Goal: Information Seeking & Learning: Compare options

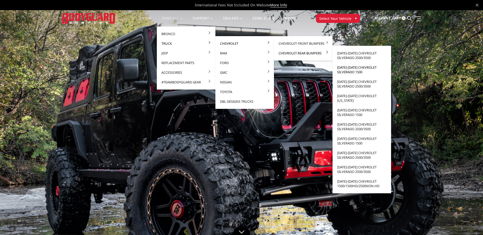
click at [360, 68] on link "[DATE]-[DATE] Chevrolet Silverado 1500" at bounding box center [362, 70] width 55 height 14
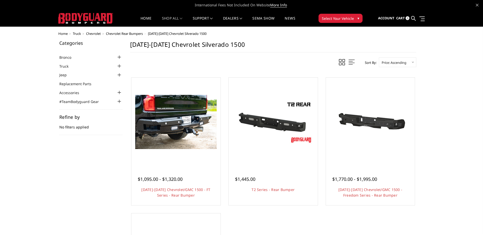
drag, startPoint x: 358, startPoint y: 183, endPoint x: 312, endPoint y: 231, distance: 66.3
click at [312, 231] on ul "Quick view $1,095.00 - $1,320.00 2019-2025 Chevrolet/GMC 1500 - FT Series - Rea…" at bounding box center [273, 208] width 292 height 266
click at [96, 35] on span "Chevrolet" at bounding box center [93, 33] width 15 height 5
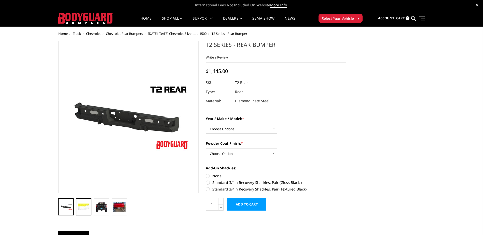
click at [82, 209] on img at bounding box center [84, 207] width 12 height 8
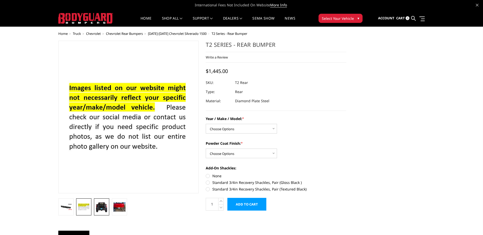
click at [100, 209] on img at bounding box center [102, 207] width 12 height 11
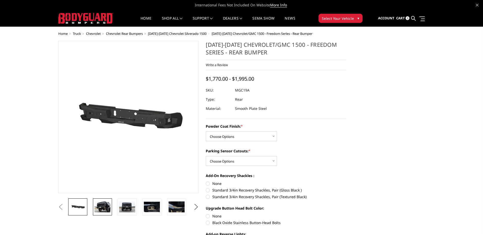
click at [101, 214] on link at bounding box center [102, 207] width 19 height 17
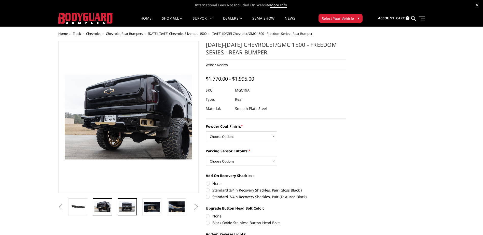
click at [122, 208] on img at bounding box center [127, 207] width 16 height 11
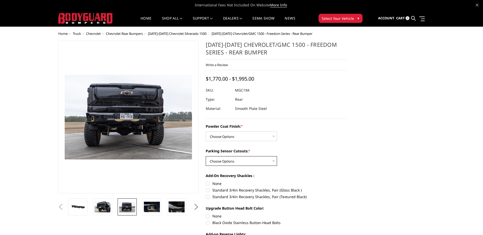
click at [259, 161] on select "Choose Options Yes - With Parking Sensor Cutouts No - Without Parking Sensor Cu…" at bounding box center [241, 161] width 71 height 10
select select "4444"
click at [206, 156] on select "Choose Options Yes - With Parking Sensor Cutouts No - Without Parking Sensor Cu…" at bounding box center [241, 161] width 71 height 10
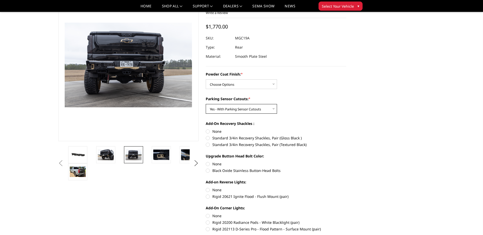
scroll to position [25, 0]
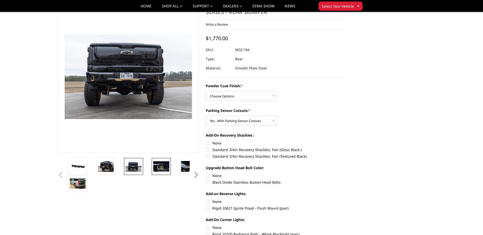
click at [160, 167] on img at bounding box center [161, 167] width 16 height 10
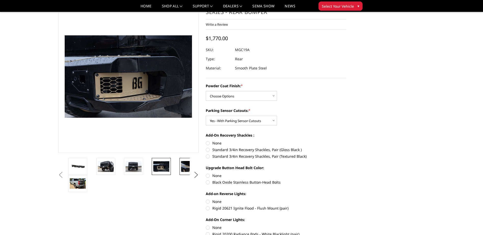
click at [184, 168] on img at bounding box center [189, 166] width 16 height 11
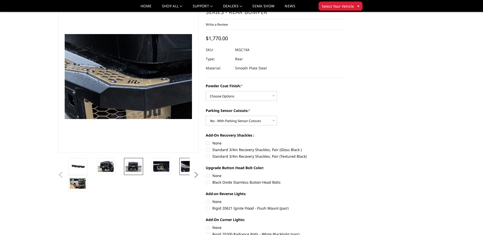
click at [135, 167] on img at bounding box center [134, 166] width 16 height 11
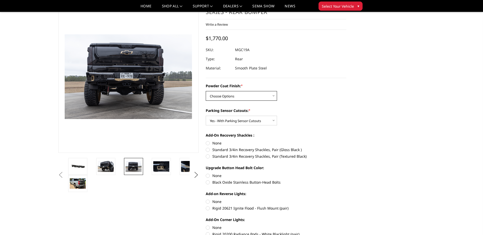
click at [227, 97] on select "Choose Options Bare Metal Textured Black Powder Coat" at bounding box center [241, 96] width 71 height 10
select select "4443"
click at [206, 91] on select "Choose Options Bare Metal Textured Black Powder Coat" at bounding box center [241, 96] width 71 height 10
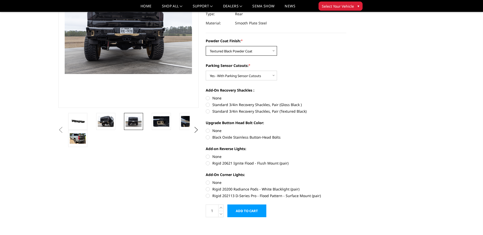
scroll to position [76, 0]
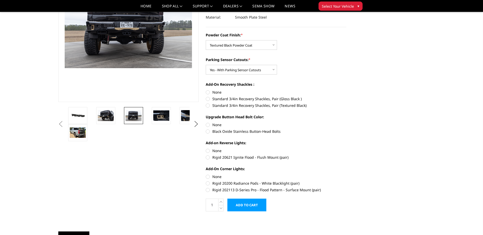
click at [209, 106] on label "Standard 3/4in Recovery Shackles, Pair (Textured Black)" at bounding box center [276, 105] width 141 height 5
click at [347, 97] on input "Standard 3/4in Recovery Shackles, Pair (Textured Black)" at bounding box center [347, 96] width 0 height 0
radio input "true"
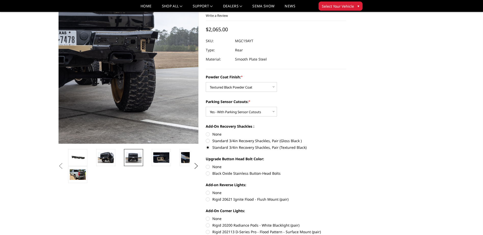
scroll to position [25, 0]
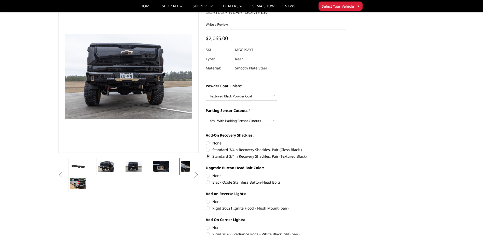
click at [183, 165] on img at bounding box center [189, 166] width 16 height 11
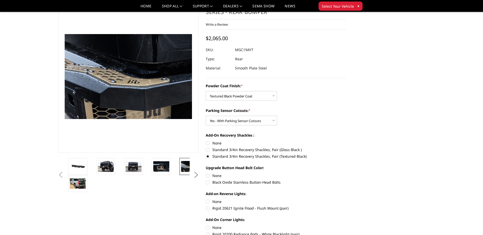
click at [195, 174] on button "Next" at bounding box center [196, 175] width 8 height 8
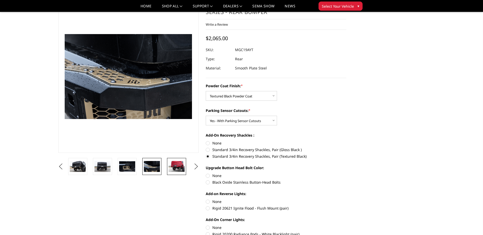
click at [179, 169] on img at bounding box center [177, 166] width 16 height 11
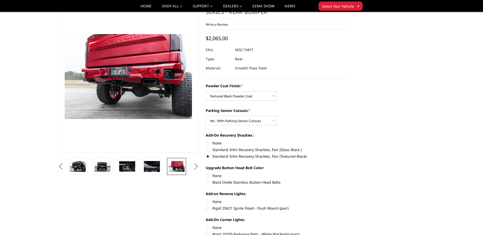
click at [195, 170] on button "Next" at bounding box center [196, 167] width 8 height 8
click at [177, 167] on img at bounding box center [177, 167] width 16 height 10
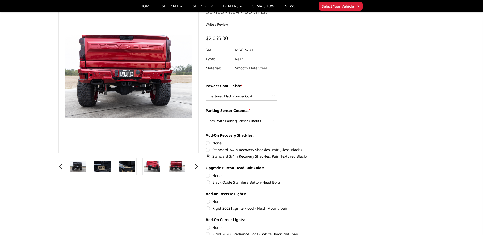
click at [100, 168] on img at bounding box center [103, 167] width 16 height 10
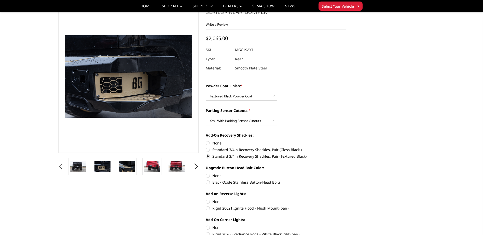
click at [65, 167] on button "Previous" at bounding box center [61, 167] width 8 height 8
click at [80, 164] on img at bounding box center [78, 166] width 16 height 11
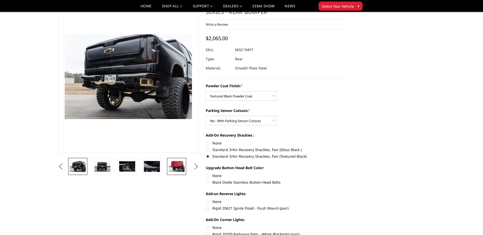
click at [175, 164] on img at bounding box center [177, 166] width 16 height 11
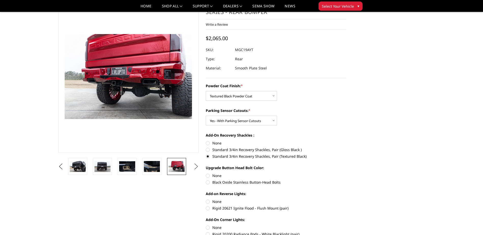
click at [195, 165] on button "Next" at bounding box center [196, 167] width 8 height 8
click at [177, 166] on img at bounding box center [177, 167] width 16 height 10
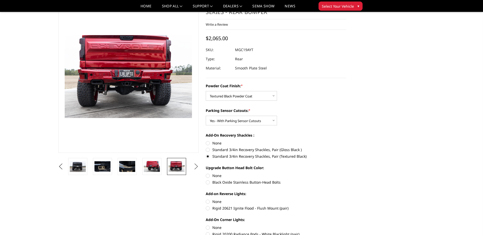
click at [197, 166] on button "Next" at bounding box center [196, 167] width 8 height 8
click at [179, 166] on img at bounding box center [177, 166] width 16 height 11
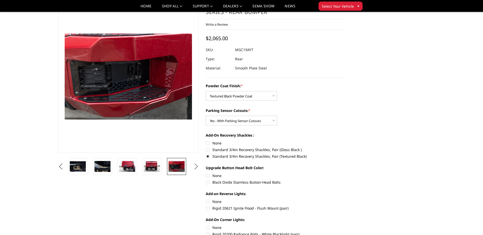
click at [197, 168] on button "Next" at bounding box center [196, 167] width 8 height 8
click at [175, 169] on img at bounding box center [177, 167] width 16 height 11
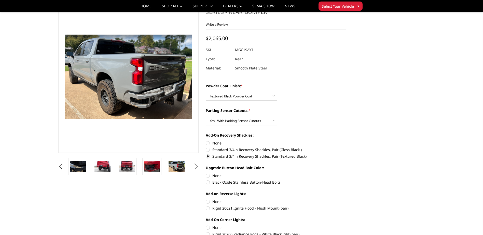
click at [195, 165] on button "Next" at bounding box center [196, 167] width 8 height 8
click at [196, 167] on button "Next" at bounding box center [196, 167] width 8 height 8
click at [58, 169] on button "Previous" at bounding box center [61, 167] width 8 height 8
click at [59, 169] on button "Previous" at bounding box center [61, 167] width 8 height 8
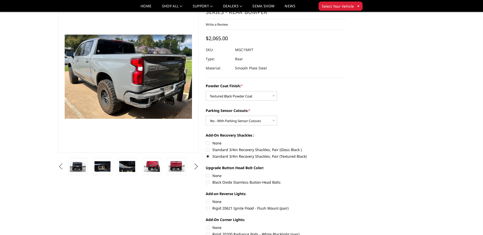
click at [59, 169] on button "Previous" at bounding box center [61, 167] width 8 height 8
click at [65, 169] on button "Previous" at bounding box center [61, 167] width 8 height 8
click at [65, 164] on button "Previous" at bounding box center [61, 167] width 8 height 8
click at [103, 166] on img at bounding box center [103, 166] width 16 height 11
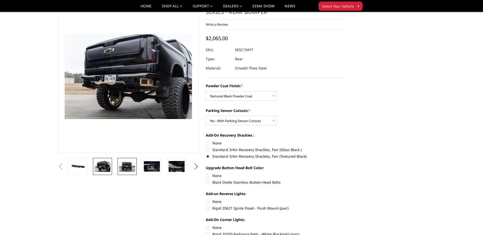
click at [129, 169] on img at bounding box center [127, 166] width 16 height 11
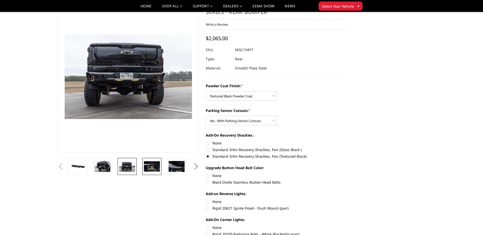
click at [149, 166] on img at bounding box center [152, 167] width 16 height 10
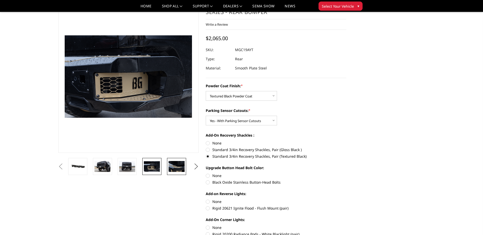
click at [176, 166] on img at bounding box center [177, 166] width 16 height 11
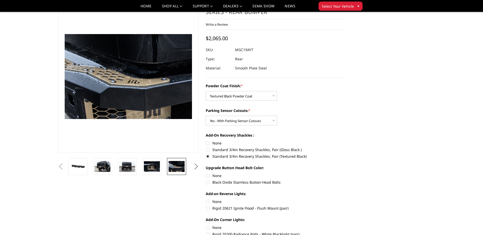
click at [194, 167] on button "Next" at bounding box center [196, 167] width 8 height 8
click at [176, 165] on img at bounding box center [177, 166] width 16 height 11
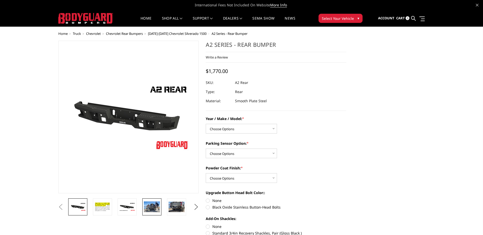
click at [152, 206] on img at bounding box center [152, 207] width 16 height 11
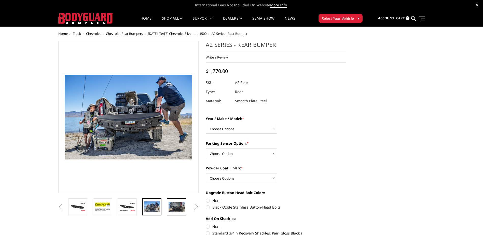
click at [174, 207] on img at bounding box center [177, 207] width 16 height 10
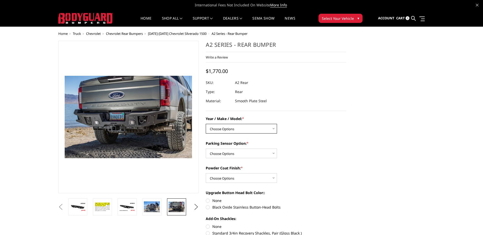
click at [241, 130] on select "Choose Options Chevrolet/GMC 20-24 2500 / 3500 Chevrolet/GMC 15-19 2500 / 3500 …" at bounding box center [241, 129] width 71 height 10
select select "1462"
click at [206, 124] on select "Choose Options Chevrolet/GMC 20-24 2500 / 3500 Chevrolet/GMC 15-19 2500 / 3500 …" at bounding box center [241, 129] width 71 height 10
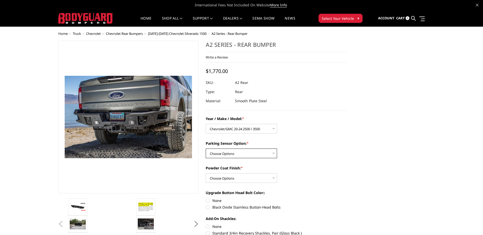
click at [263, 156] on select "Choose Options Yes - With sensor cutouts No - Without sensor cutouts" at bounding box center [241, 154] width 71 height 10
select select "564"
click at [206, 149] on select "Choose Options Yes - With sensor cutouts No - Without sensor cutouts" at bounding box center [241, 154] width 71 height 10
click at [254, 174] on select "Choose Options Bare metal (included) Texture black powder coat" at bounding box center [241, 179] width 71 height 10
select select "549"
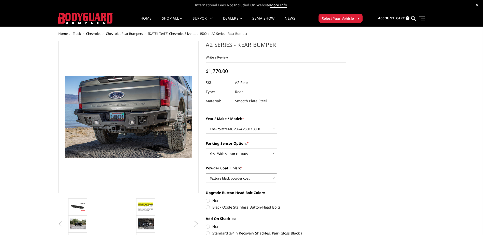
click at [206, 174] on select "Choose Options Bare metal (included) Texture black powder coat" at bounding box center [241, 179] width 71 height 10
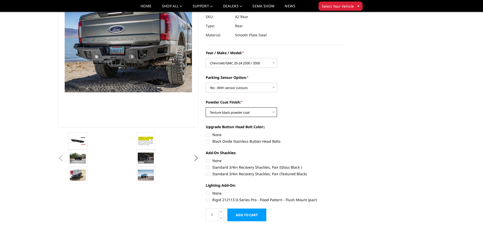
scroll to position [76, 0]
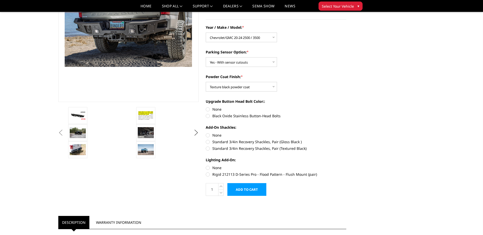
click at [207, 108] on label "None" at bounding box center [276, 109] width 141 height 5
click at [206, 107] on input "None" at bounding box center [206, 107] width 0 height 0
radio input "true"
click at [209, 149] on label "Standard 3/4in Recovery Shackles, Pair (Textured Black)" at bounding box center [276, 148] width 141 height 5
click at [347, 140] on input "Standard 3/4in Recovery Shackles, Pair (Textured Black)" at bounding box center [347, 139] width 0 height 0
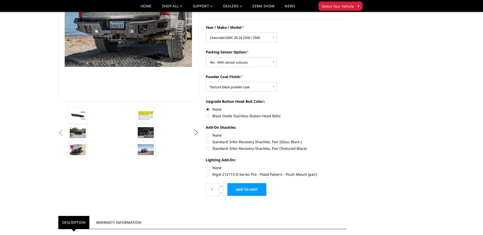
radio input "true"
click at [208, 175] on label "Rigid 212113 D-Series Pro - Flood Pattern - Flush Mount (pair)" at bounding box center [276, 174] width 141 height 5
click at [347, 166] on input "Rigid 212113 D-Series Pro - Flood Pattern - Flush Mount (pair)" at bounding box center [347, 165] width 0 height 0
radio input "true"
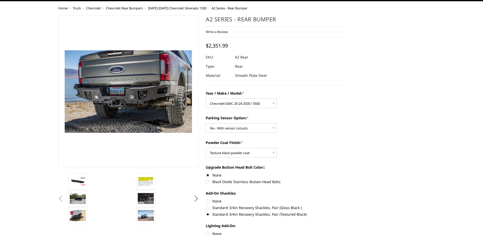
scroll to position [0, 0]
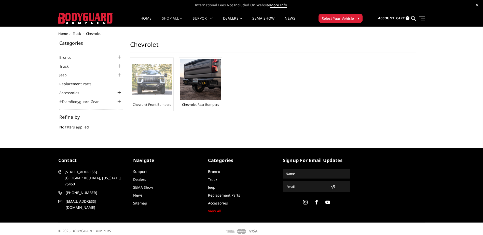
click at [157, 103] on link "Chevrolet Front Bumpers" at bounding box center [152, 104] width 38 height 5
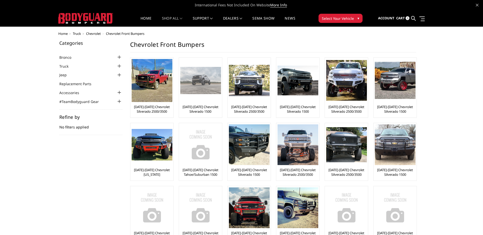
click at [201, 97] on div at bounding box center [200, 80] width 41 height 43
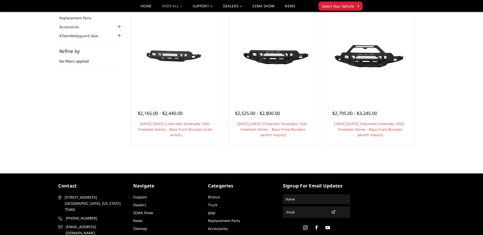
scroll to position [25, 0]
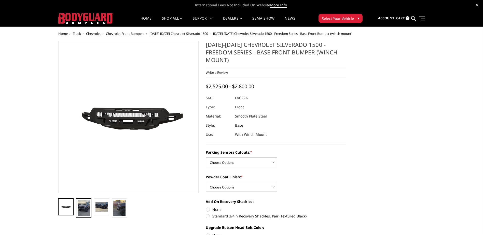
click at [83, 210] on img at bounding box center [84, 208] width 12 height 16
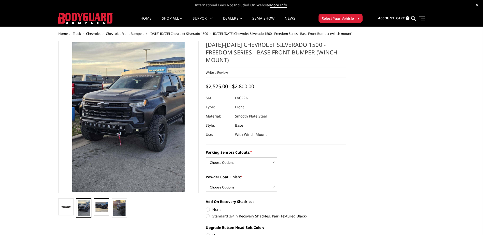
click at [101, 207] on img at bounding box center [102, 207] width 12 height 9
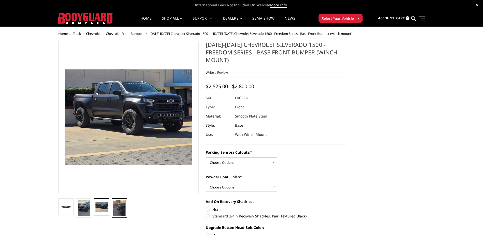
click at [118, 209] on img at bounding box center [119, 208] width 12 height 16
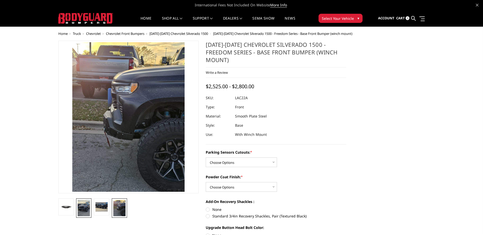
click at [87, 208] on img at bounding box center [84, 208] width 12 height 16
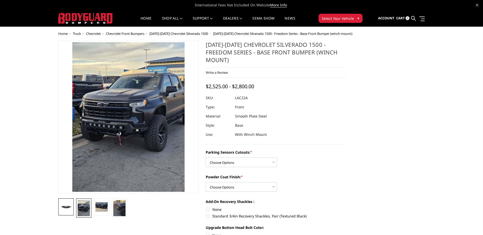
click at [65, 208] on img at bounding box center [66, 207] width 12 height 7
